Goal: Register for event/course

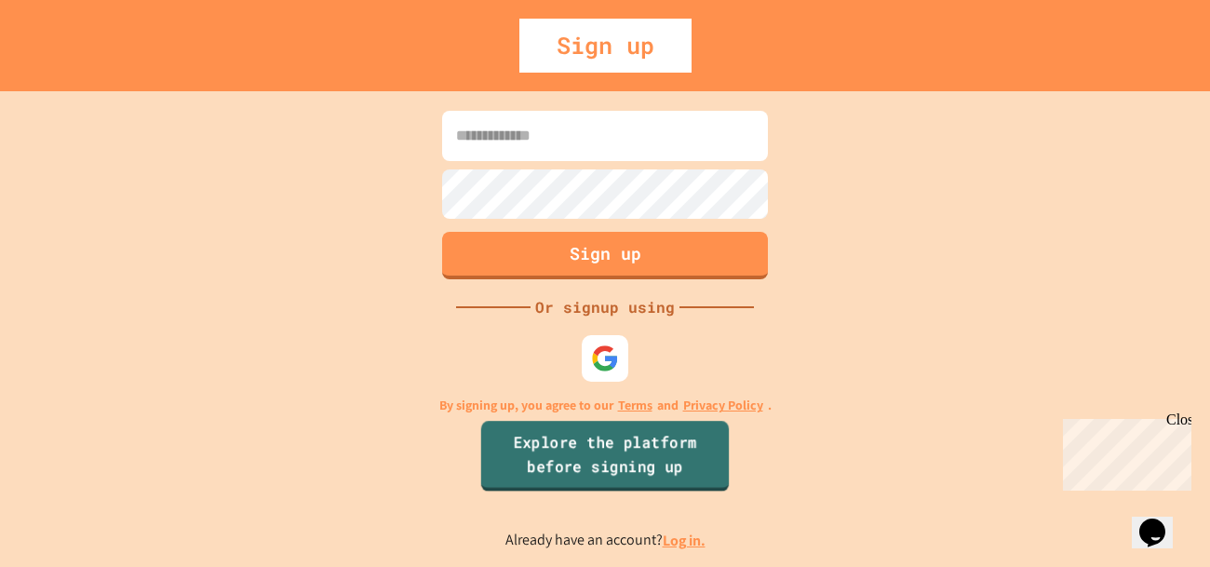
click at [702, 464] on link "Explore the platform before signing up" at bounding box center [605, 457] width 248 height 71
click at [608, 367] on img at bounding box center [605, 358] width 31 height 31
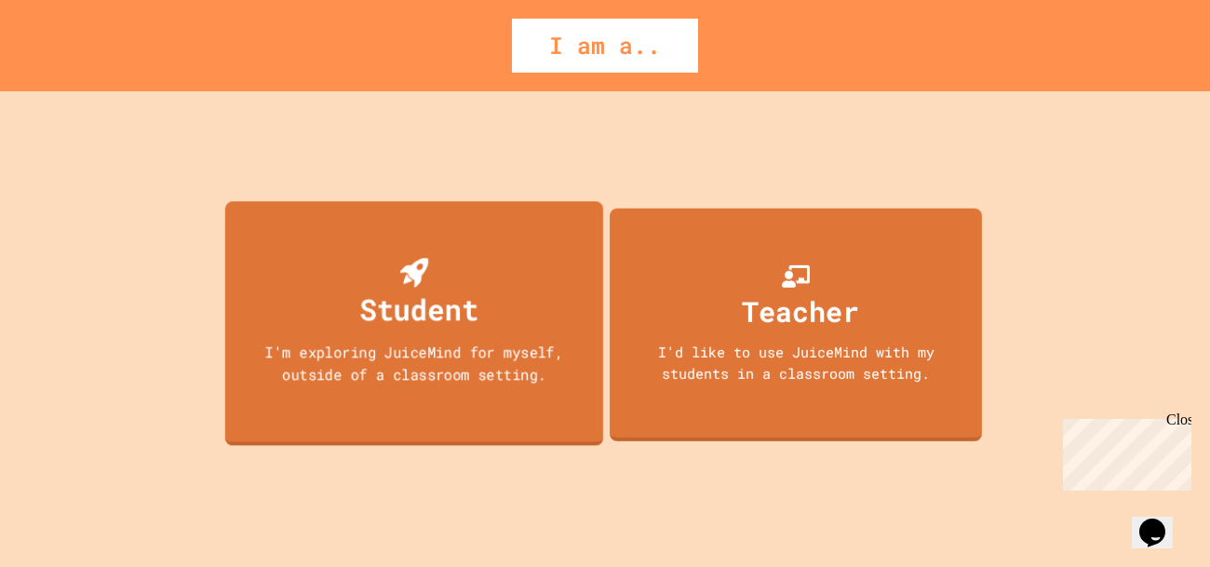
click at [501, 321] on div "Student I'm exploring JuiceMind for myself, outside of a classroom setting." at bounding box center [414, 323] width 378 height 245
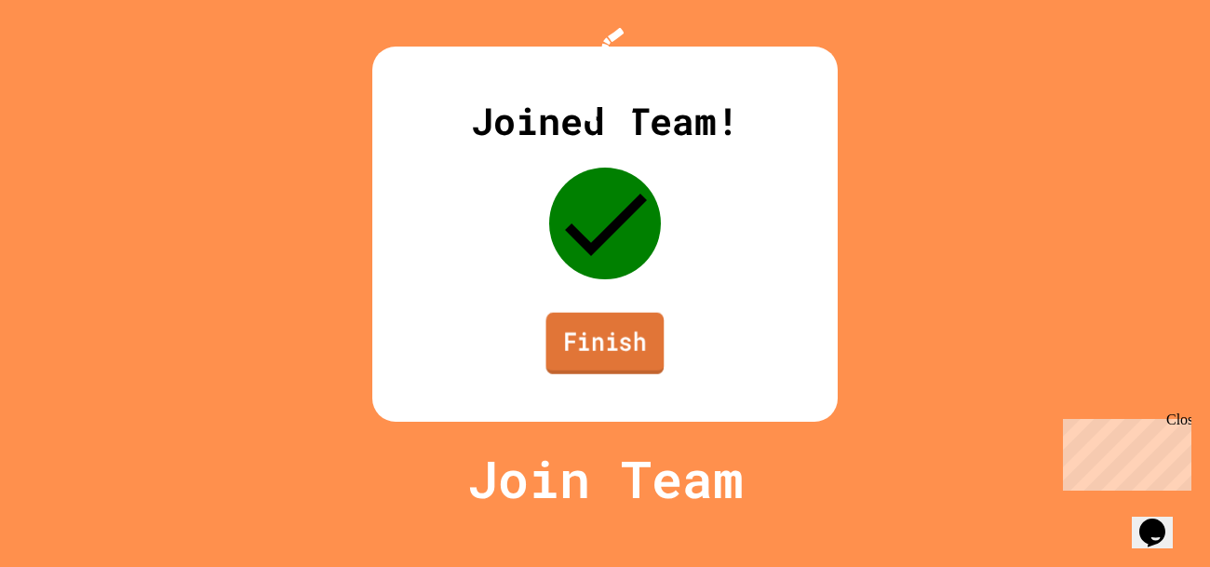
click at [636, 374] on link "Finish" at bounding box center [605, 343] width 118 height 61
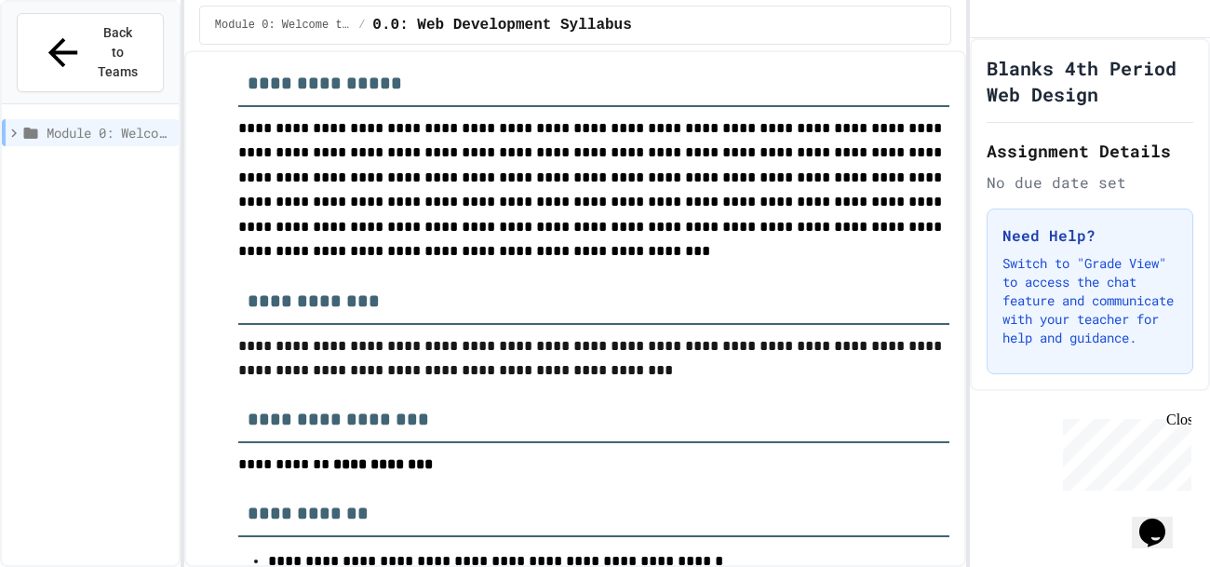
scroll to position [90, 0]
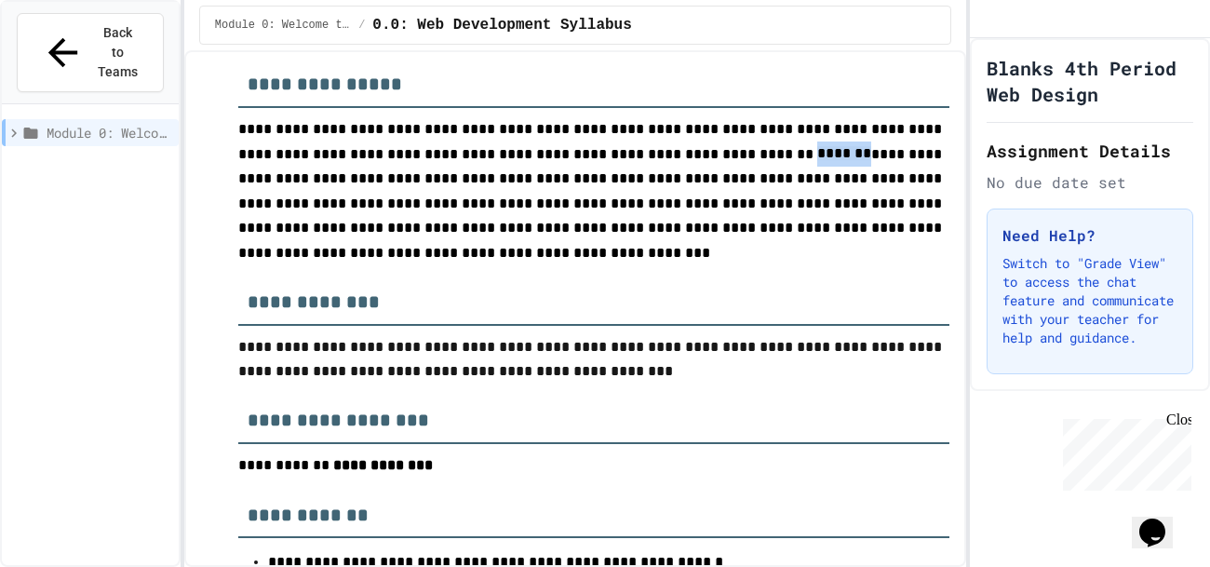
click at [630, 423] on h3 "**********" at bounding box center [593, 413] width 711 height 60
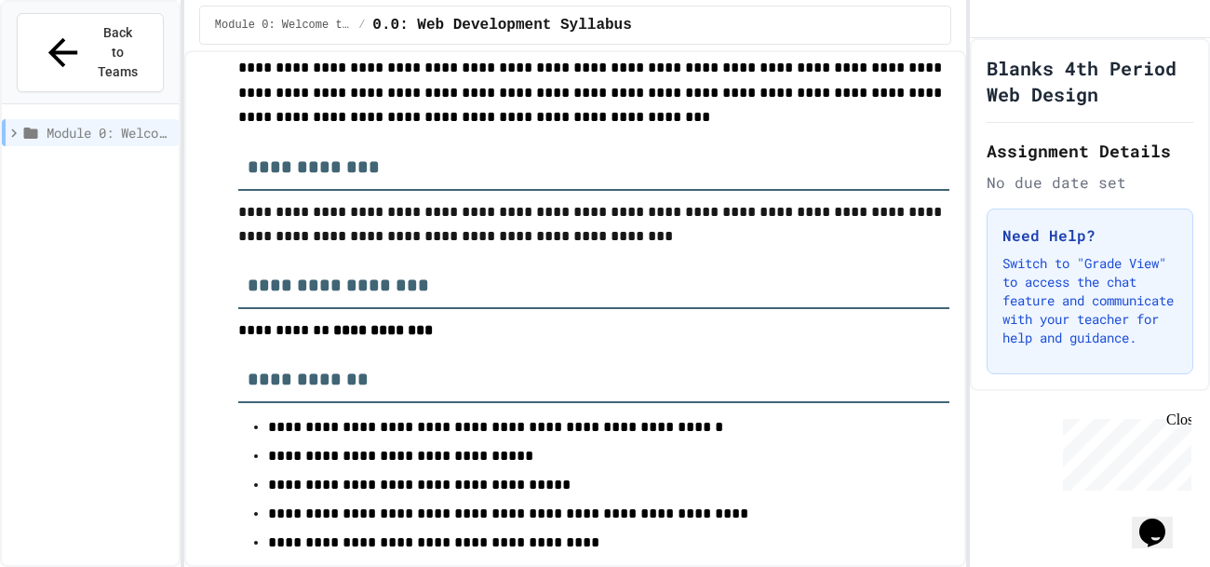
scroll to position [228, 0]
